Goal: Entertainment & Leisure: Consume media (video, audio)

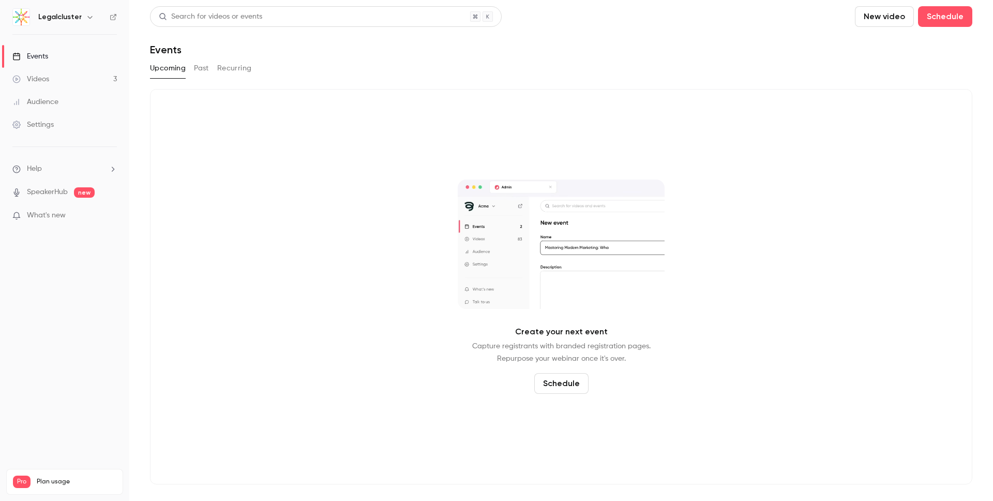
click at [82, 77] on link "Videos 3" at bounding box center [64, 79] width 129 height 23
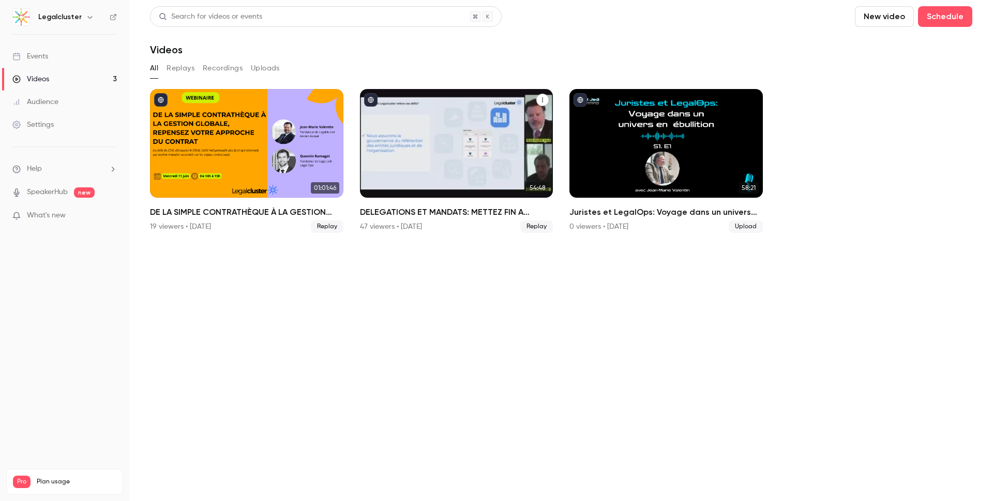
click at [469, 151] on div "DELEGATIONS ET MANDATS: METTEZ FIN A L'OPACITE, GAGNEZ EN SECURITE ET EN MAITRI…" at bounding box center [457, 143] width 194 height 109
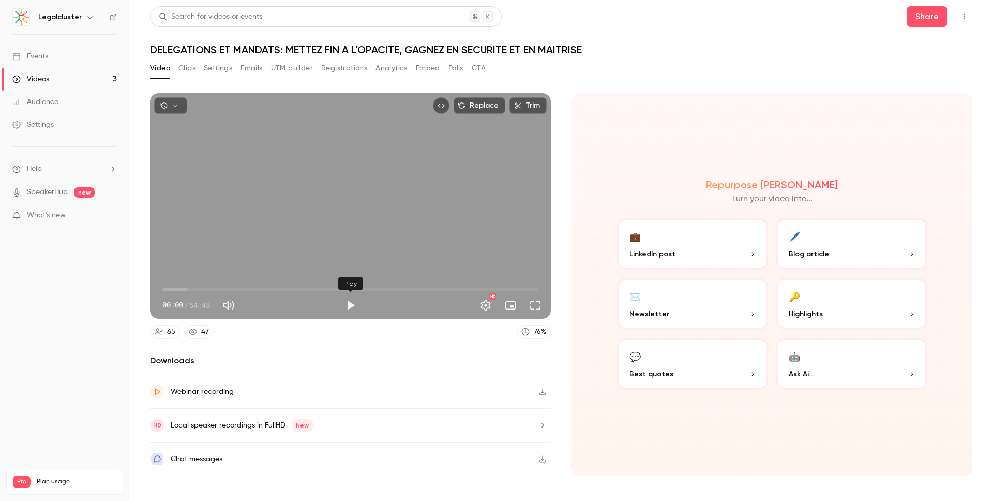
click at [346, 305] on button "Play" at bounding box center [350, 305] width 21 height 21
click at [630, 81] on div "Replace Trim 00:12 00:12 / 54:48 HD 65 47 76 % Downloads Webinar recording Loca…" at bounding box center [561, 278] width 823 height 394
click at [309, 225] on div "Replace Trim 01:04 01:04 / 54:48 HD" at bounding box center [350, 206] width 401 height 226
type input "****"
click at [228, 303] on button "Mute" at bounding box center [228, 305] width 21 height 21
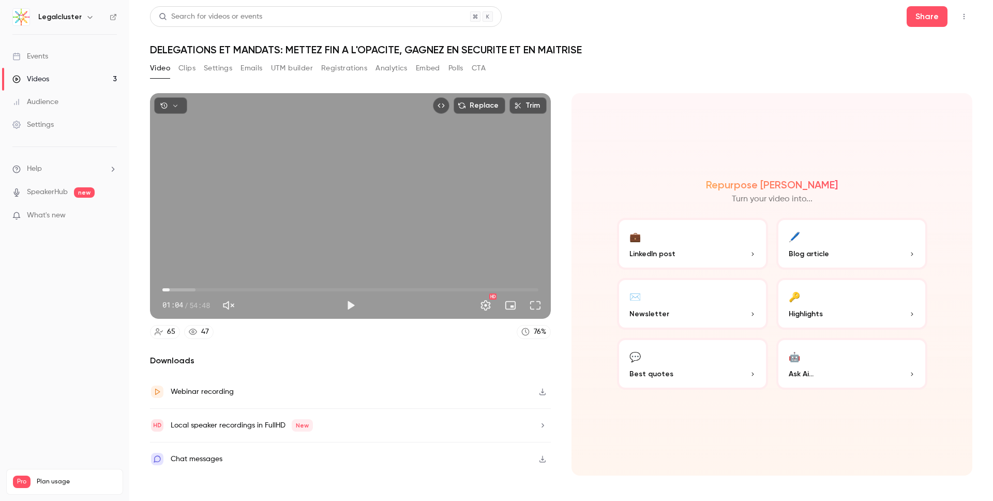
click at [229, 303] on button "Unmute" at bounding box center [228, 305] width 21 height 21
type input "***"
click at [350, 304] on button "Play" at bounding box center [350, 305] width 21 height 21
click at [350, 304] on button "Pause" at bounding box center [350, 305] width 21 height 21
click at [303, 197] on div "Replace Trim 01:07 01:07 / 54:48 HD" at bounding box center [350, 206] width 401 height 226
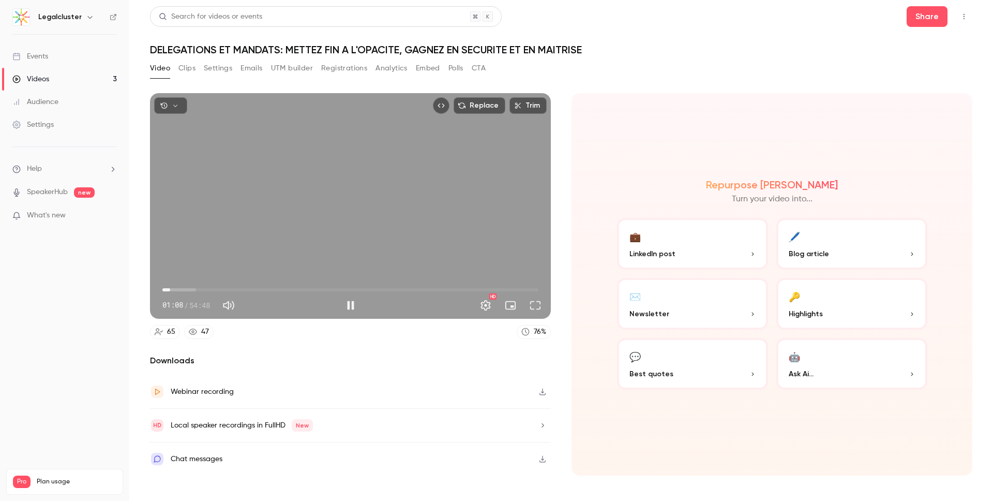
click at [177, 291] on span "01:08" at bounding box center [350, 289] width 376 height 17
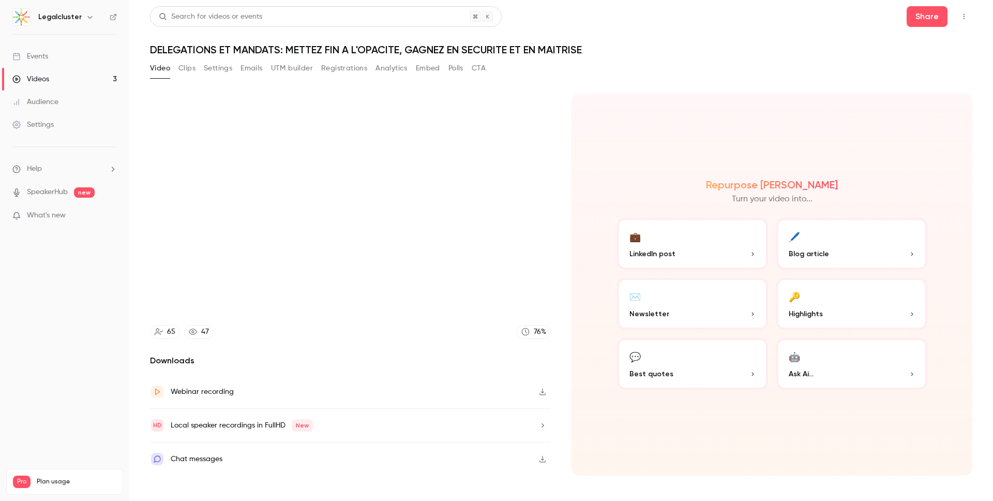
click at [625, 68] on div "Video Clips Settings Emails UTM builder Registrations Analytics Embed Polls CTA" at bounding box center [561, 70] width 823 height 21
click at [220, 394] on div "Webinar recording" at bounding box center [202, 391] width 63 height 12
type input "*****"
click at [184, 70] on button "Clips" at bounding box center [187, 68] width 17 height 17
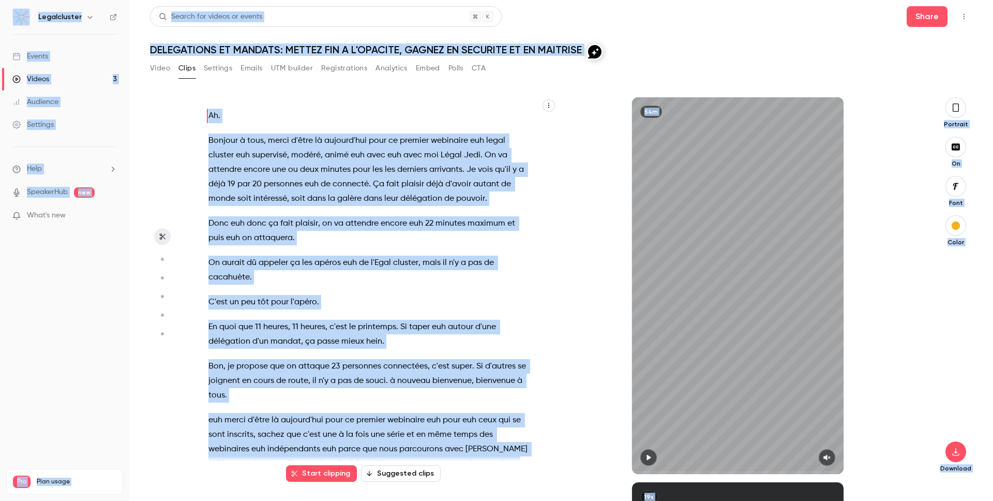
click at [205, 112] on div "Ah . Bonjour à tous , merci d'être là aujourd'hui pour ce premier webinaire euh…" at bounding box center [374, 291] width 357 height 366
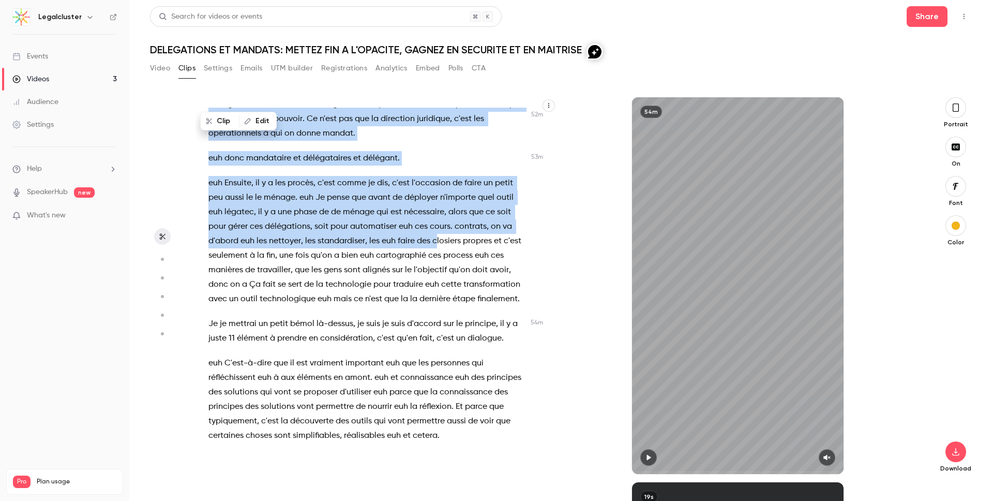
scroll to position [11618, 0]
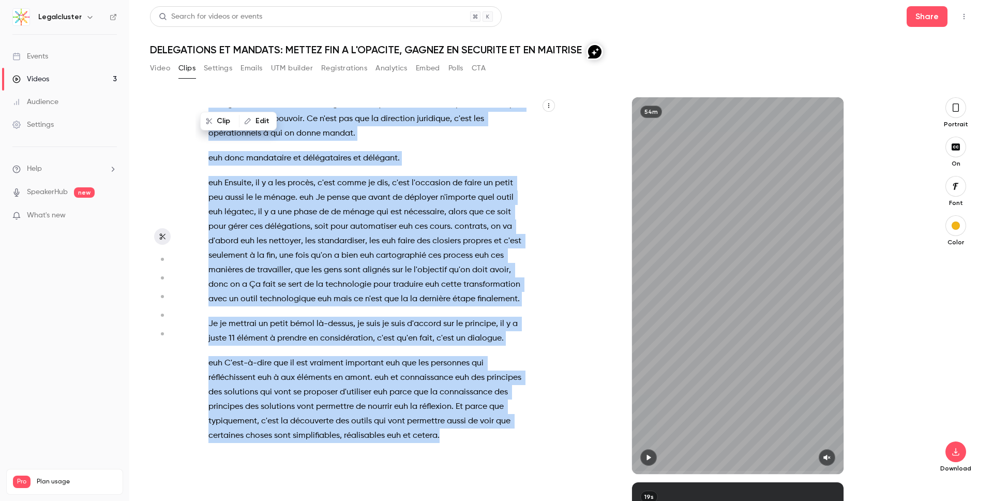
drag, startPoint x: 209, startPoint y: 114, endPoint x: 429, endPoint y: 441, distance: 394.1
click at [429, 441] on div "Ah . Bonjour à tous , merci d'être là aujourd'hui pour ce premier webinaire euh…" at bounding box center [374, 291] width 357 height 366
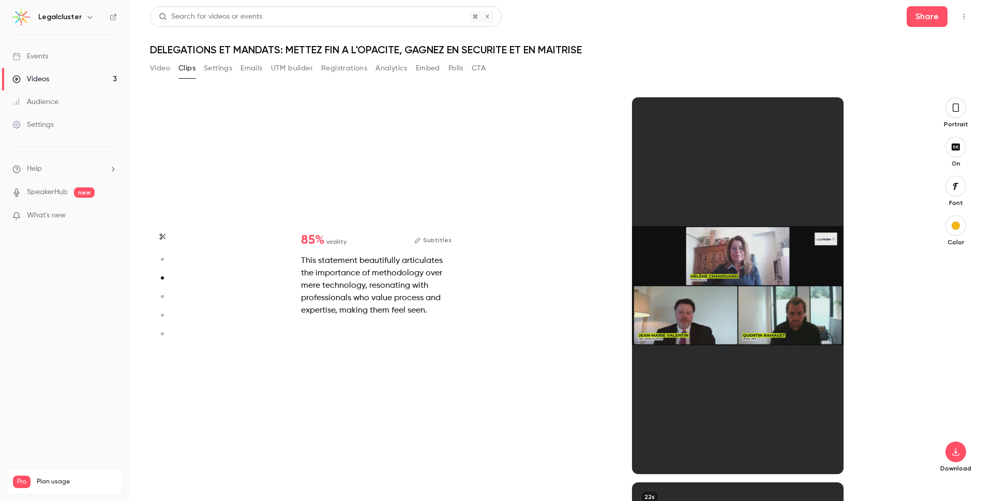
scroll to position [0, 0]
type input "*"
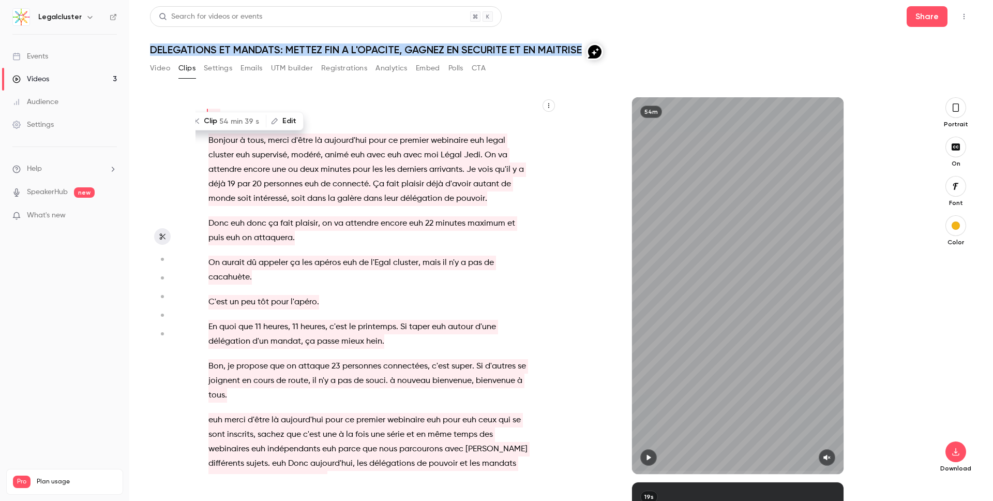
drag, startPoint x: 149, startPoint y: 50, endPoint x: 581, endPoint y: 53, distance: 432.6
click at [581, 53] on main "Search for videos or events Share DELEGATIONS ET MANDATS: METTEZ FIN A L'OPACIT…" at bounding box center [561, 250] width 864 height 501
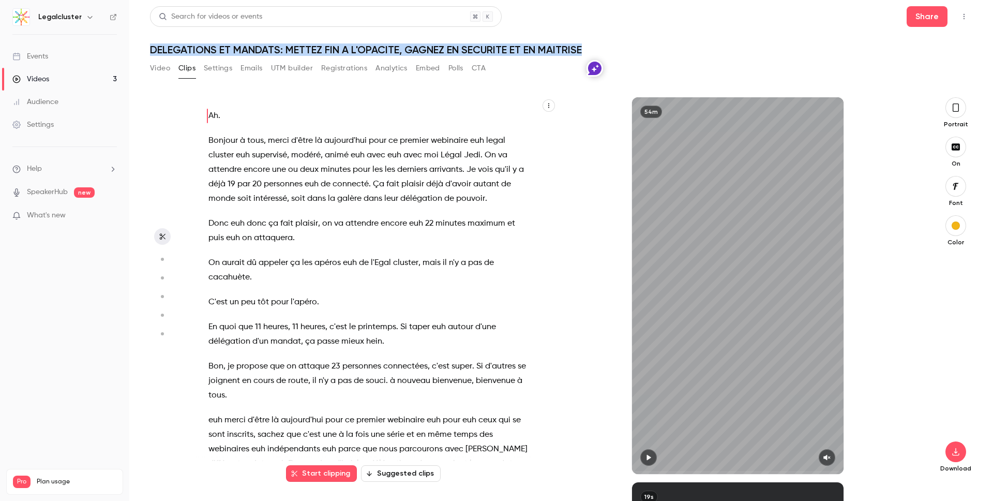
copy h1 "DELEGATIONS ET MANDATS: METTEZ FIN A L'OPACITE, GAGNEZ EN SECURITE ET EN MAITRI…"
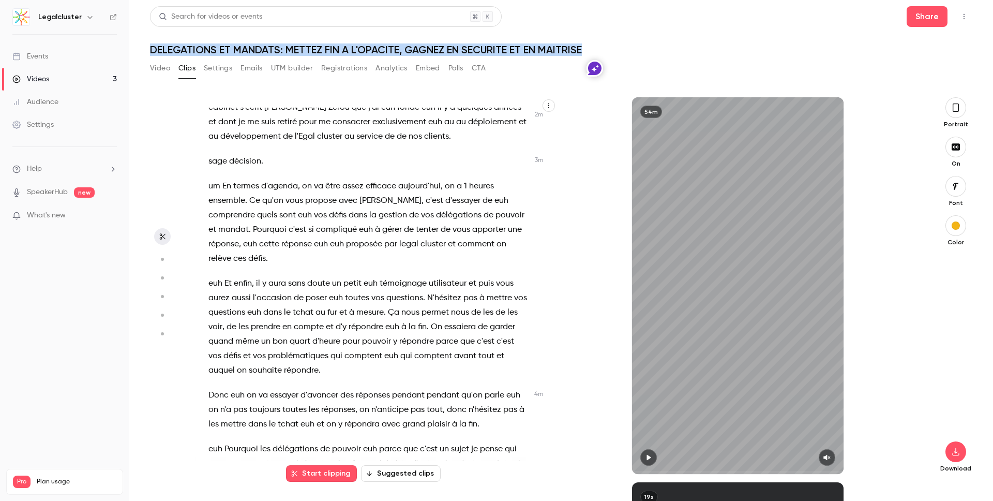
scroll to position [650, 0]
